Goal: Task Accomplishment & Management: Use online tool/utility

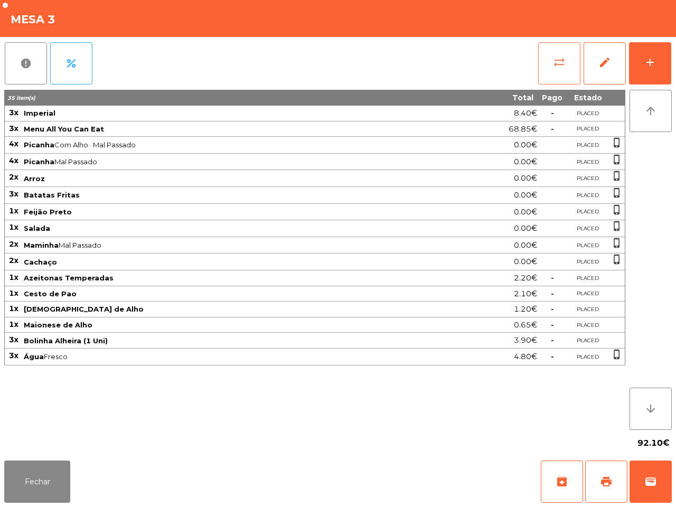
click at [563, 64] on span "sync_alt" at bounding box center [559, 62] width 13 height 13
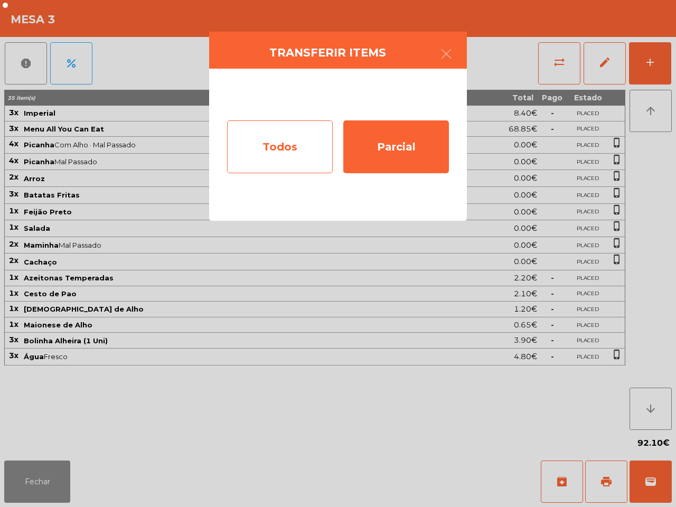
click at [320, 149] on div "Todos" at bounding box center [280, 146] width 106 height 53
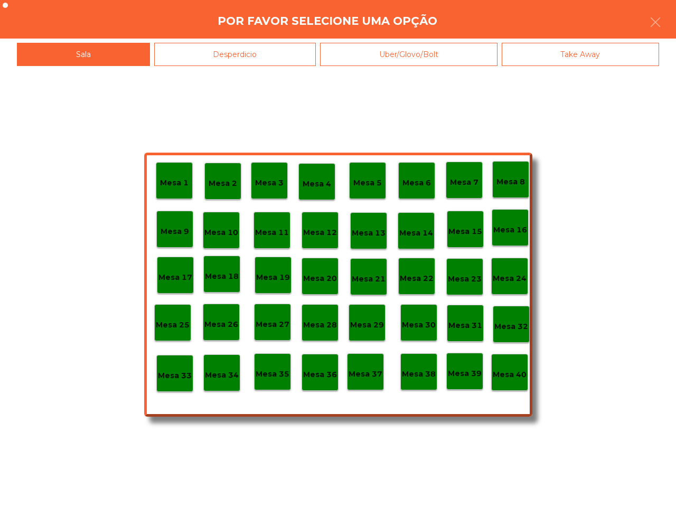
click at [508, 377] on p "Mesa 40" at bounding box center [510, 375] width 34 height 12
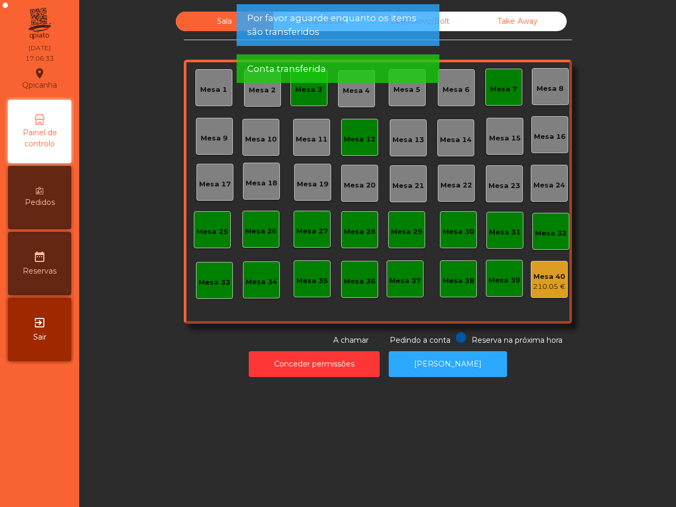
click at [307, 93] on div "Mesa 3" at bounding box center [308, 90] width 27 height 11
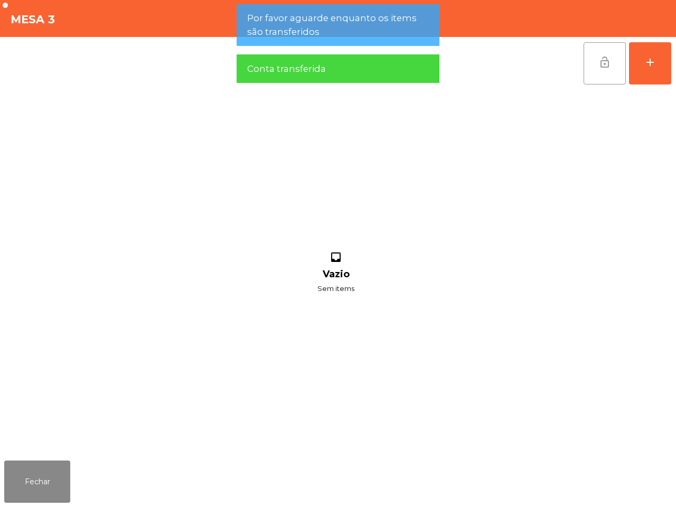
click at [616, 61] on button "lock_open" at bounding box center [605, 63] width 42 height 42
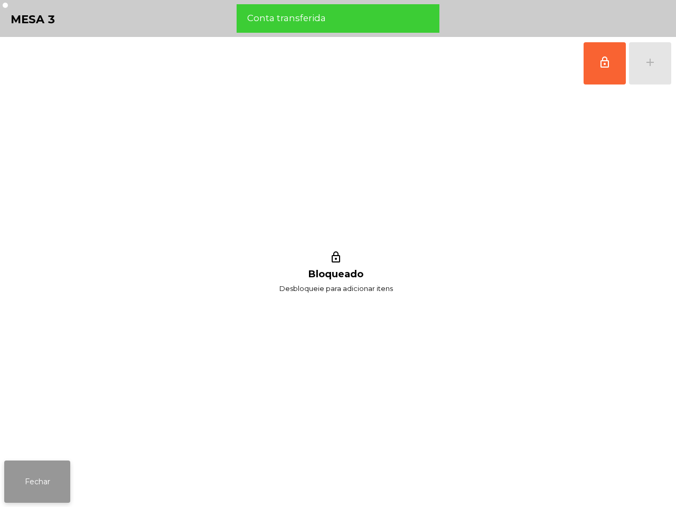
click at [45, 492] on button "Fechar" at bounding box center [37, 482] width 66 height 42
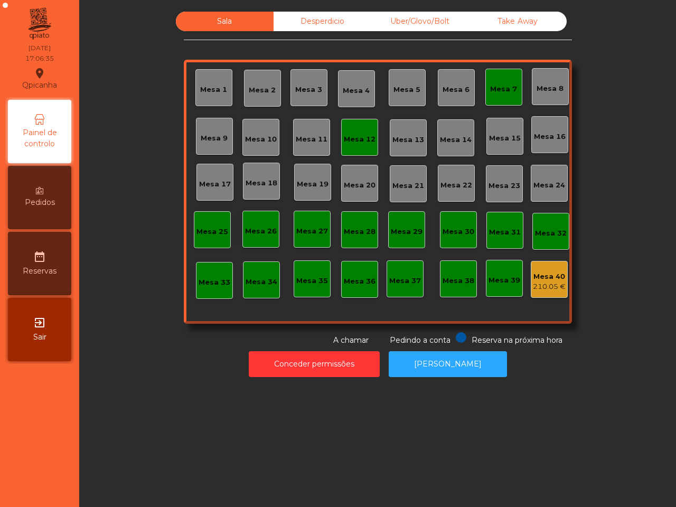
click at [350, 138] on div "Mesa 12" at bounding box center [360, 139] width 32 height 11
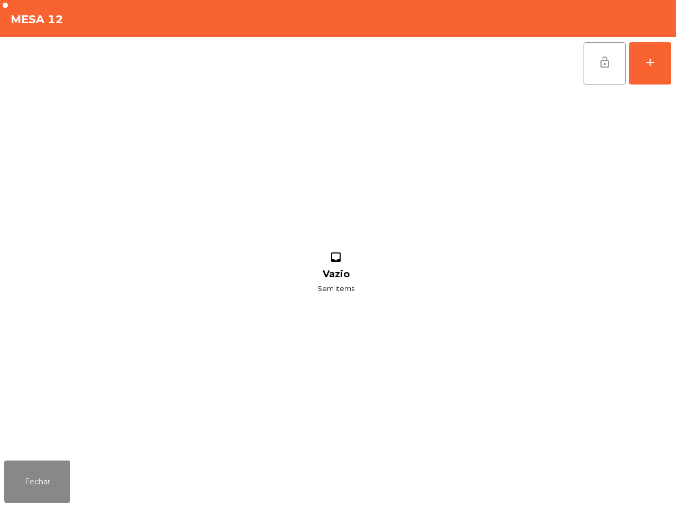
click at [601, 74] on button "lock_open" at bounding box center [605, 63] width 42 height 42
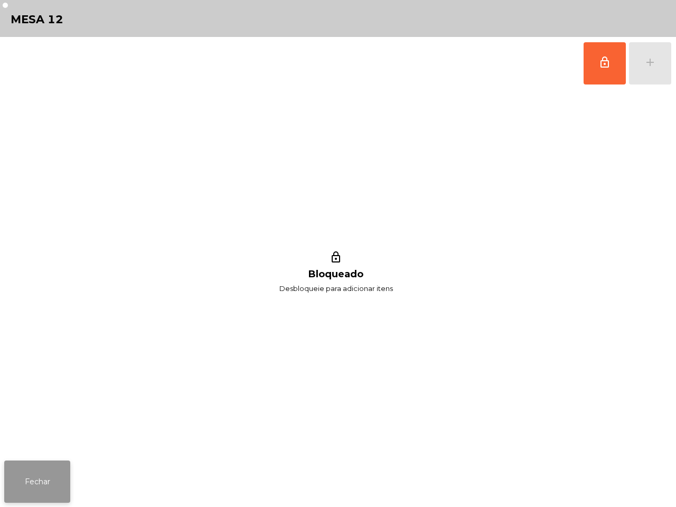
click at [24, 486] on button "Fechar" at bounding box center [37, 482] width 66 height 42
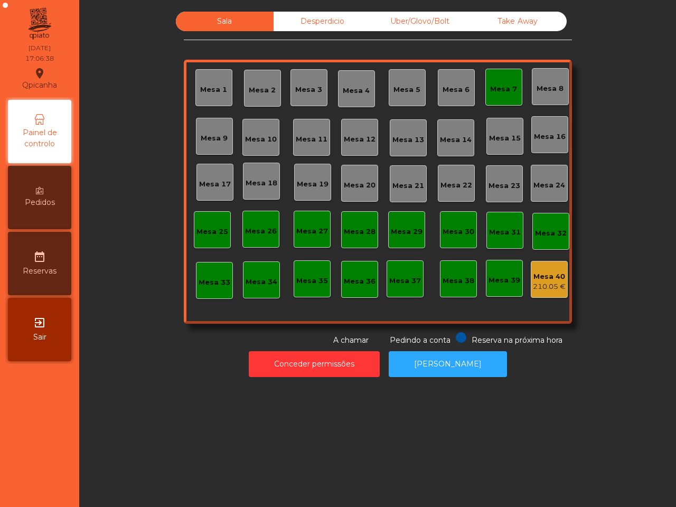
click at [510, 96] on div "Mesa 7" at bounding box center [503, 87] width 37 height 37
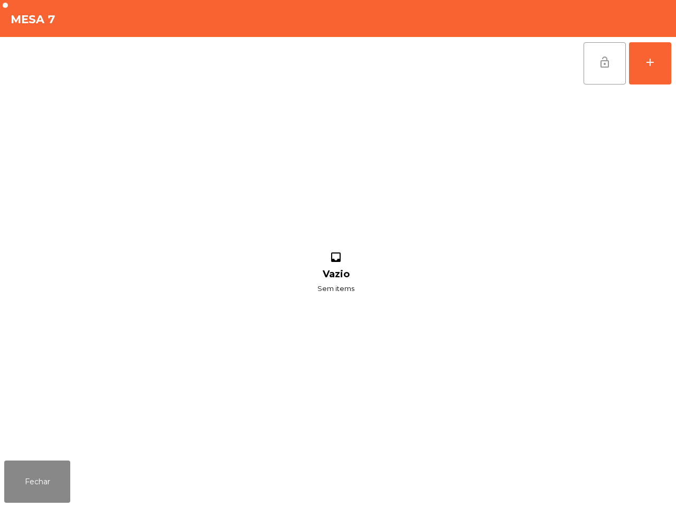
click at [594, 58] on button "lock_open" at bounding box center [605, 63] width 42 height 42
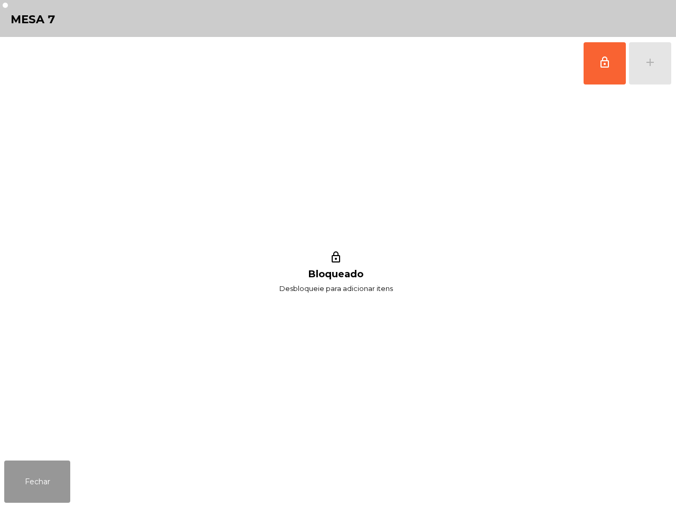
drag, startPoint x: 27, startPoint y: 489, endPoint x: 106, endPoint y: 437, distance: 94.6
click at [27, 489] on button "Fechar" at bounding box center [37, 482] width 66 height 42
